Goal: Navigation & Orientation: Go to known website

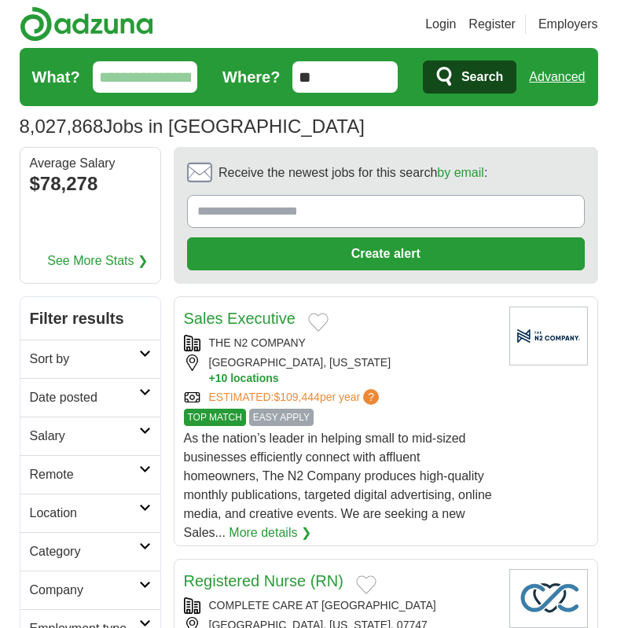
click at [453, 4] on header "Login Register Employers 8,027,868 Jobs in [GEOGRAPHIC_DATA] [GEOGRAPHIC_DATA] …" at bounding box center [309, 73] width 578 height 147
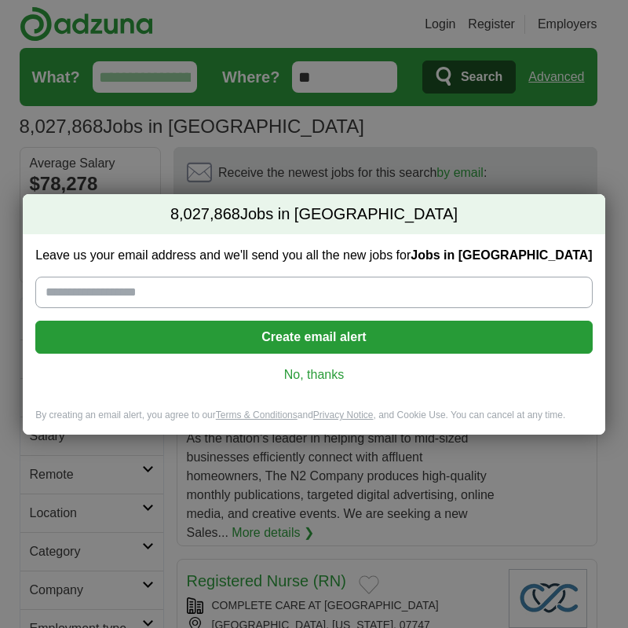
click at [300, 367] on link "No, thanks" at bounding box center [314, 374] width 532 height 17
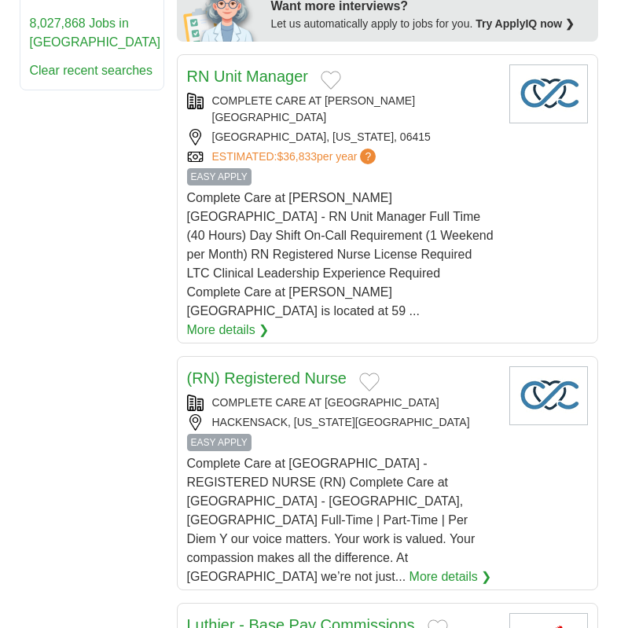
scroll to position [1100, 0]
